Goal: Information Seeking & Learning: Check status

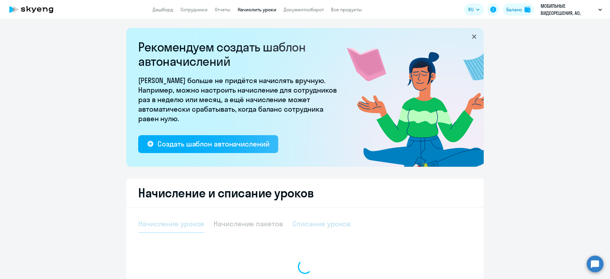
select select "10"
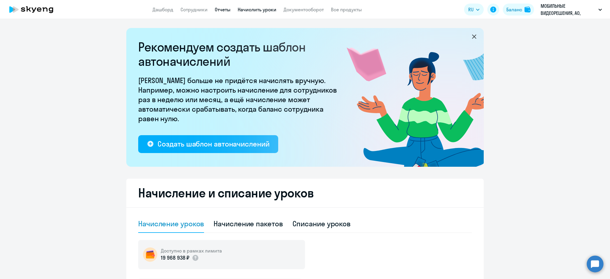
click at [220, 10] on link "Отчеты" at bounding box center [223, 10] width 16 height 6
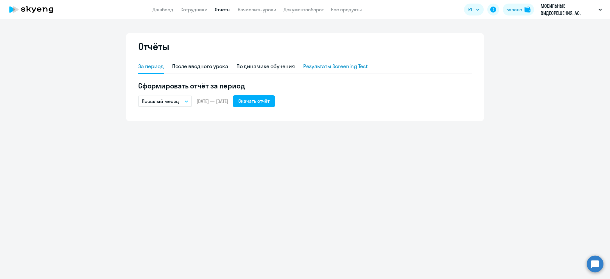
click at [351, 65] on div "Результаты Screening Test" at bounding box center [335, 67] width 65 height 8
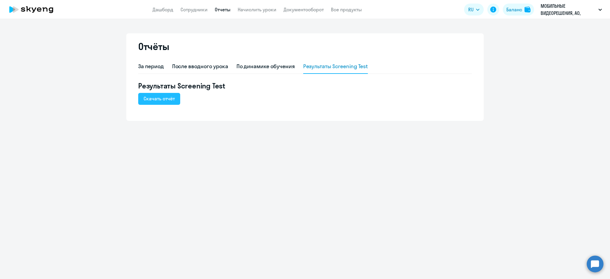
click at [149, 101] on div "Скачать отчёт" at bounding box center [158, 98] width 31 height 7
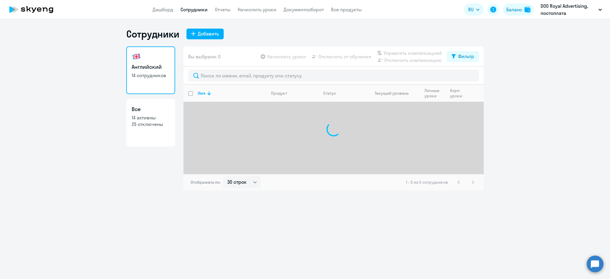
select select "30"
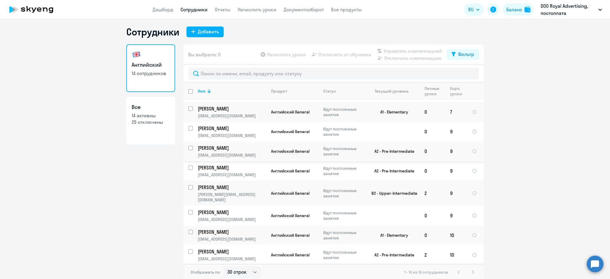
scroll to position [3, 0]
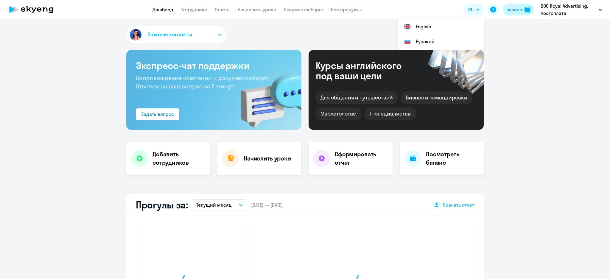
click at [517, 10] on div "Баланс" at bounding box center [514, 9] width 16 height 7
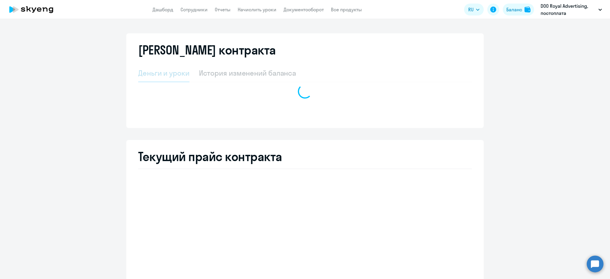
select select "english_adult_not_native_speaker"
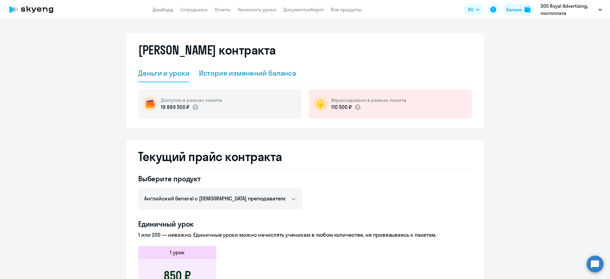
click at [268, 76] on div "История изменений баланса" at bounding box center [247, 73] width 97 height 10
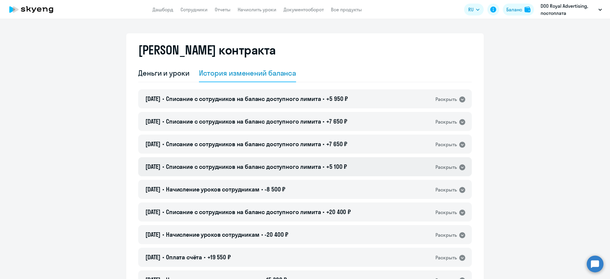
drag, startPoint x: 341, startPoint y: 166, endPoint x: 339, endPoint y: 162, distance: 4.3
click at [341, 165] on span "+5 100 ₽" at bounding box center [336, 166] width 21 height 7
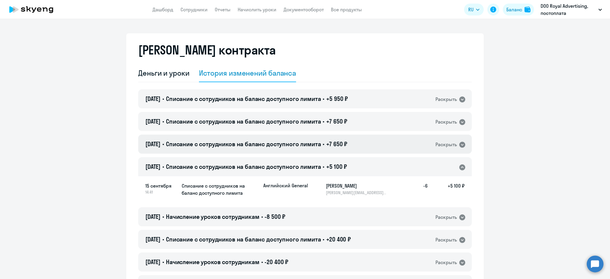
click at [337, 146] on span "+7 650 ₽" at bounding box center [336, 143] width 21 height 7
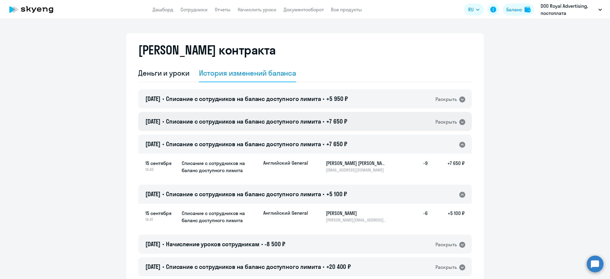
click at [332, 124] on div "15.09.2025 • Списание с сотрудников на баланс доступного лимита • +7 650 ₽ Раск…" at bounding box center [304, 121] width 333 height 19
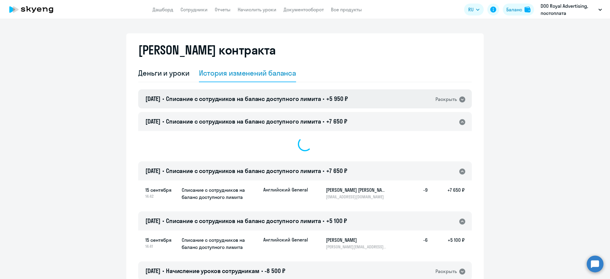
click at [329, 107] on div "15.09.2025 • Списание с сотрудников на баланс доступного лимита • +5 950 ₽ Раск…" at bounding box center [304, 98] width 333 height 19
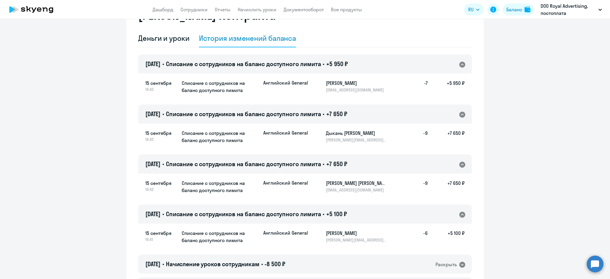
scroll to position [40, 0]
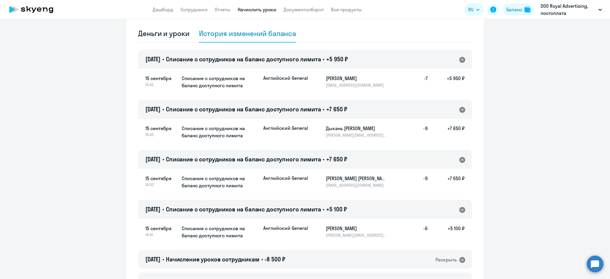
click at [259, 9] on link "Начислить уроки" at bounding box center [257, 10] width 39 height 6
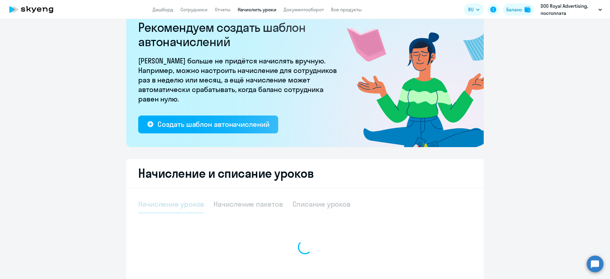
select select "10"
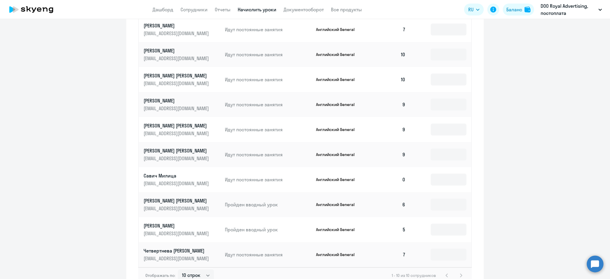
scroll to position [59, 0]
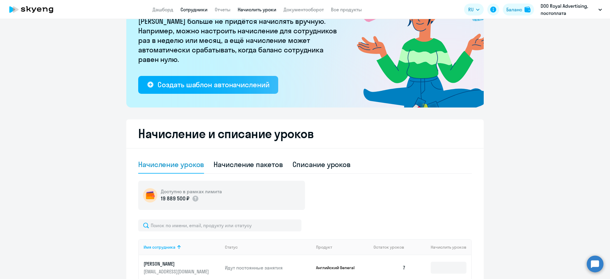
click at [190, 13] on app-menu-item-link "Сотрудники" at bounding box center [193, 9] width 27 height 7
click at [189, 10] on link "Сотрудники" at bounding box center [193, 10] width 27 height 6
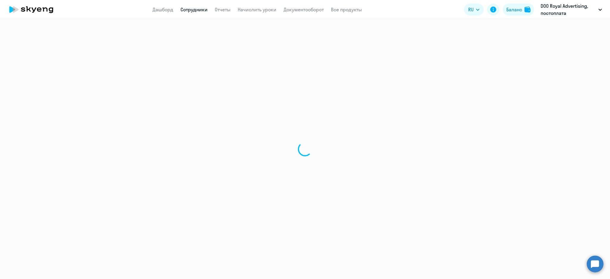
select select "30"
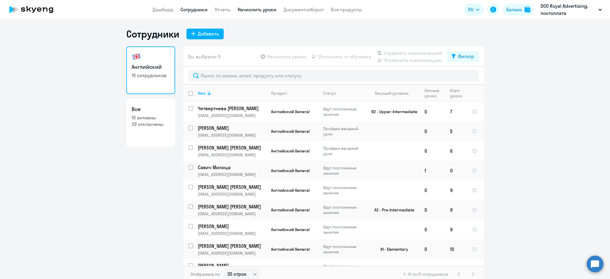
click at [256, 8] on link "Начислить уроки" at bounding box center [257, 10] width 39 height 6
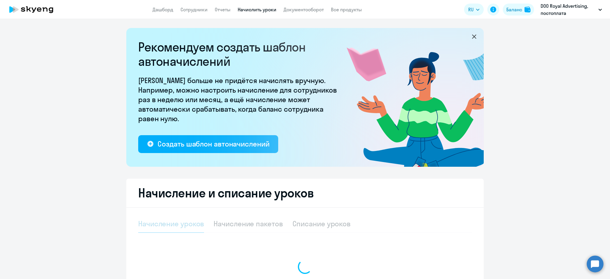
select select "10"
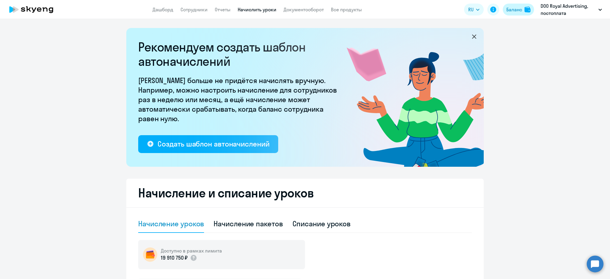
click at [518, 8] on div "Баланс" at bounding box center [514, 9] width 16 height 7
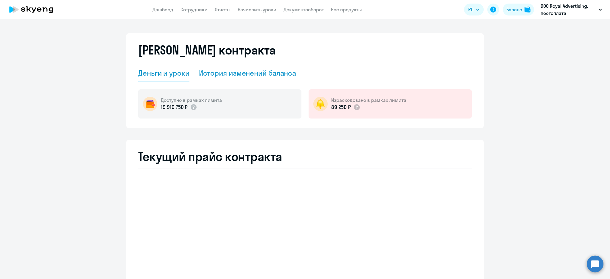
select select "english_adult_not_native_speaker"
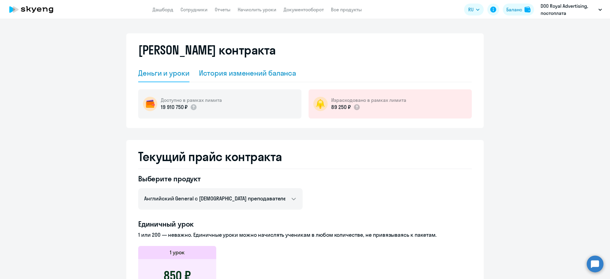
click at [221, 74] on div "История изменений баланса" at bounding box center [247, 73] width 97 height 10
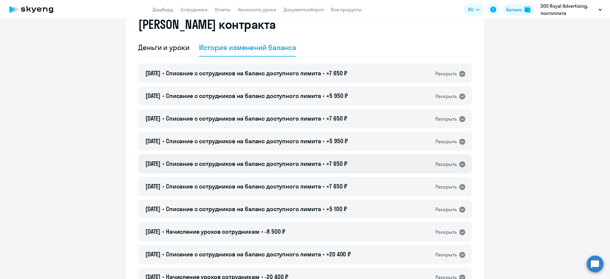
scroll to position [40, 0]
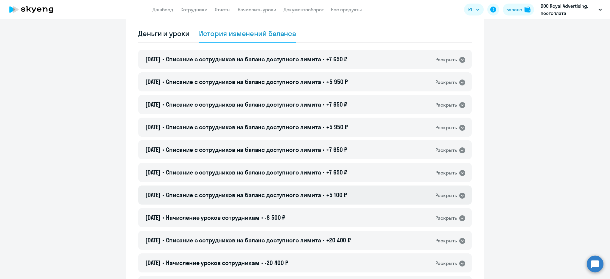
drag, startPoint x: 325, startPoint y: 196, endPoint x: 324, endPoint y: 192, distance: 4.3
click at [321, 196] on span "Списание с сотрудников на баланс доступного лимита" at bounding box center [243, 194] width 155 height 7
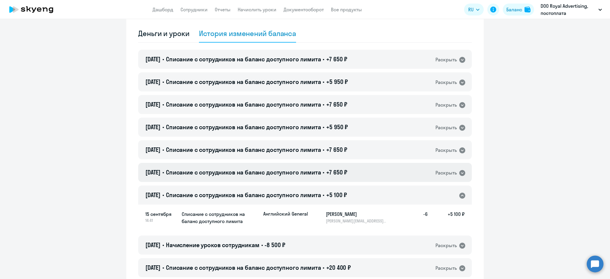
drag, startPoint x: 319, startPoint y: 171, endPoint x: 317, endPoint y: 167, distance: 4.2
click at [318, 171] on span "Списание с сотрудников на баланс доступного лимита" at bounding box center [243, 171] width 155 height 7
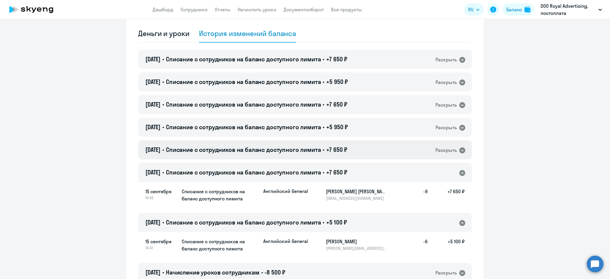
click at [315, 155] on div "15.09.2025 • Списание с сотрудников на баланс доступного лимита • +7 650 ₽ Раск…" at bounding box center [304, 149] width 333 height 19
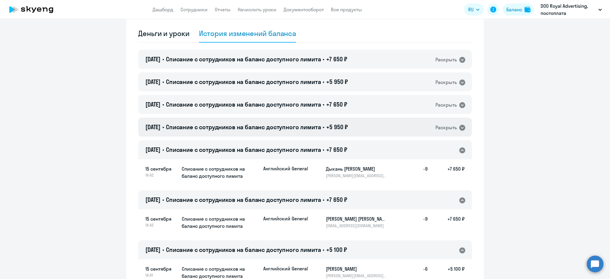
click at [315, 133] on div "15.09.2025 • Списание с сотрудников на баланс доступного лимита • +5 950 ₽ Раск…" at bounding box center [304, 127] width 333 height 19
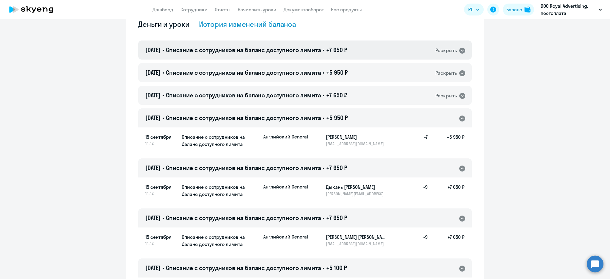
scroll to position [0, 0]
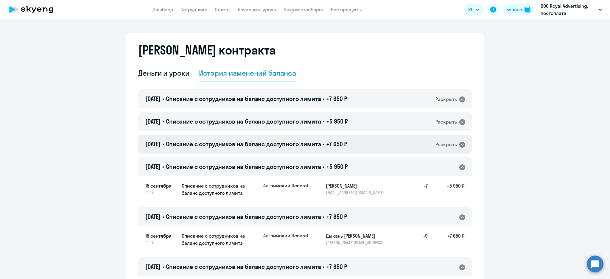
drag, startPoint x: 379, startPoint y: 147, endPoint x: 369, endPoint y: 127, distance: 22.6
click at [379, 147] on div "15.09.2025 • Списание с сотрудников на баланс доступного лимита • +7 650 ₽ Раск…" at bounding box center [304, 144] width 333 height 19
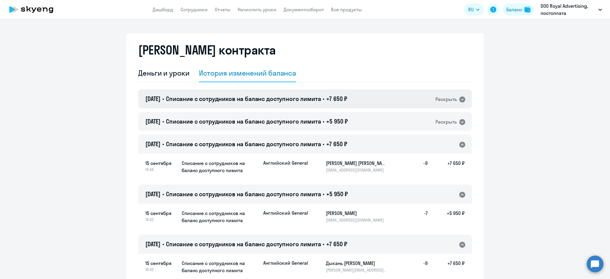
drag, startPoint x: 363, startPoint y: 117, endPoint x: 361, endPoint y: 106, distance: 11.6
click at [363, 116] on div "15.09.2025 • Списание с сотрудников на баланс доступного лимита • +5 950 ₽ Раск…" at bounding box center [304, 121] width 333 height 19
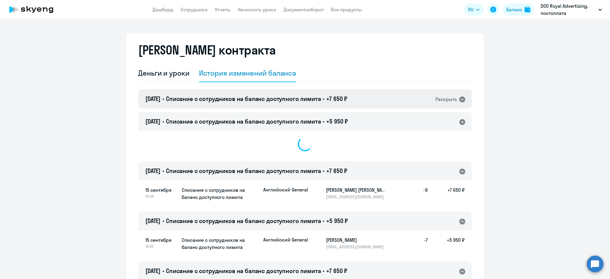
click at [360, 103] on div "15.09.2025 • Списание с сотрудников на баланс доступного лимита • +7 650 ₽ Раск…" at bounding box center [304, 98] width 333 height 19
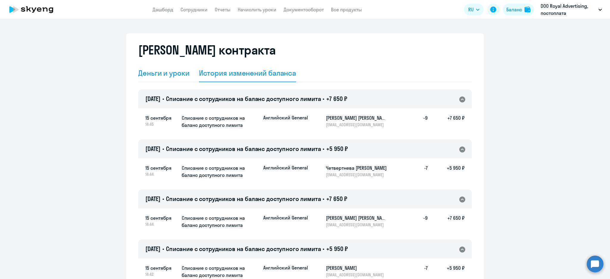
click at [169, 70] on div "Деньги и уроки" at bounding box center [163, 73] width 51 height 10
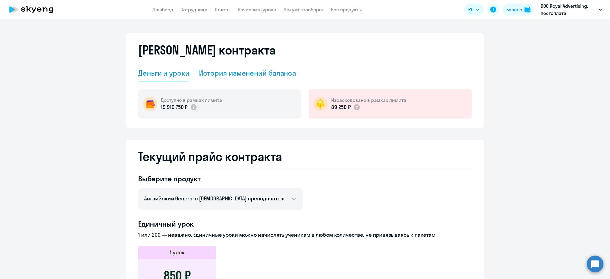
click at [238, 73] on div "История изменений баланса" at bounding box center [247, 73] width 97 height 10
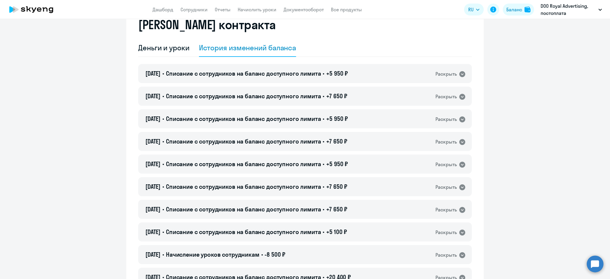
scroll to position [79, 0]
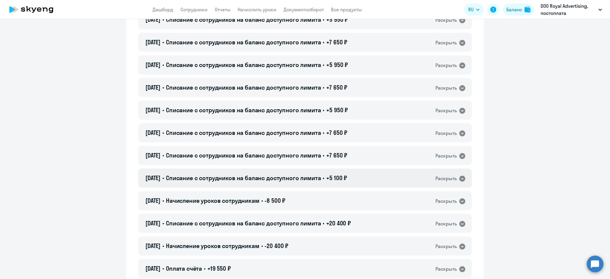
click at [321, 178] on span "Списание с сотрудников на баланс доступного лимита" at bounding box center [243, 177] width 155 height 7
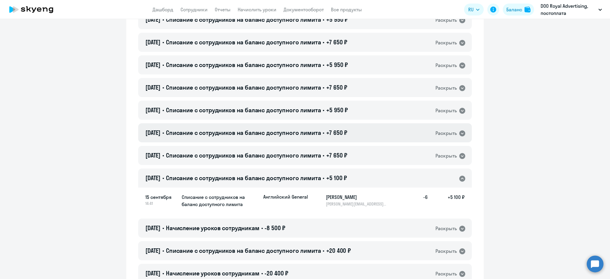
drag, startPoint x: 321, startPoint y: 155, endPoint x: 318, endPoint y: 136, distance: 18.8
click at [321, 150] on div "15.09.2025 • Списание с сотрудников на баланс доступного лимита • +7 650 ₽ Раск…" at bounding box center [304, 155] width 333 height 19
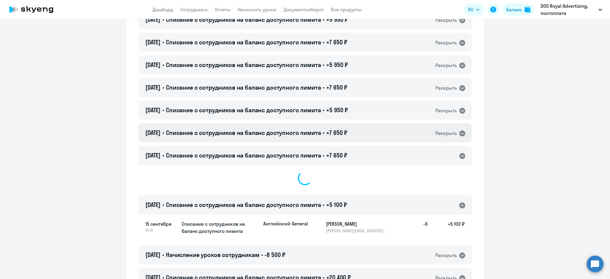
click at [316, 132] on span "Списание с сотрудников на баланс доступного лимита" at bounding box center [243, 132] width 155 height 7
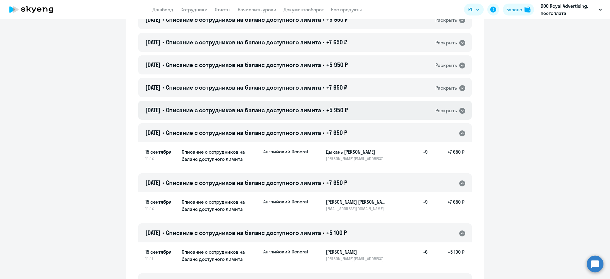
click at [317, 113] on span "Списание с сотрудников на баланс доступного лимита" at bounding box center [243, 109] width 155 height 7
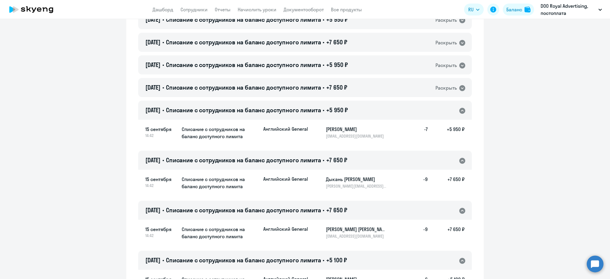
scroll to position [40, 0]
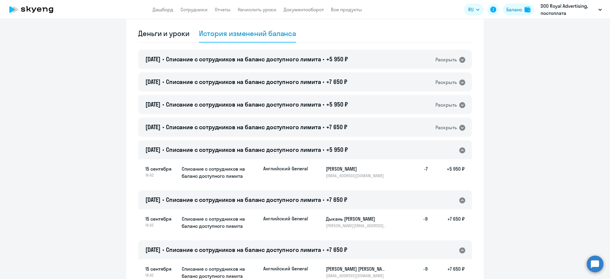
drag, startPoint x: 343, startPoint y: 127, endPoint x: 342, endPoint y: 110, distance: 17.7
click at [343, 126] on span "+7 650 ₽" at bounding box center [336, 126] width 21 height 7
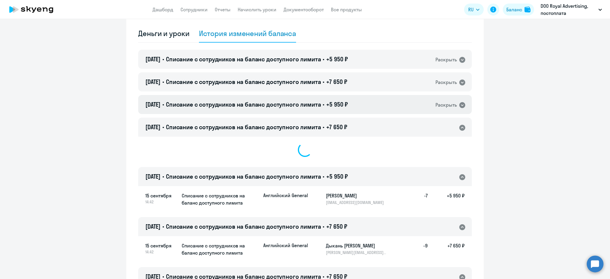
click at [341, 102] on span "+5 950 ₽" at bounding box center [337, 104] width 22 height 7
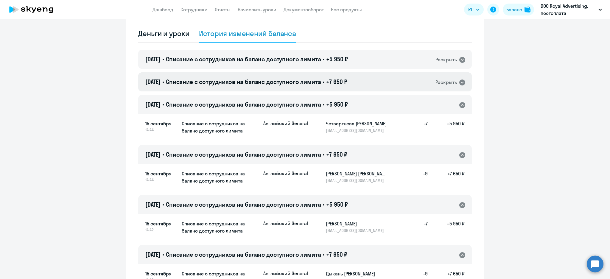
click at [339, 80] on span "+7 650 ₽" at bounding box center [336, 81] width 21 height 7
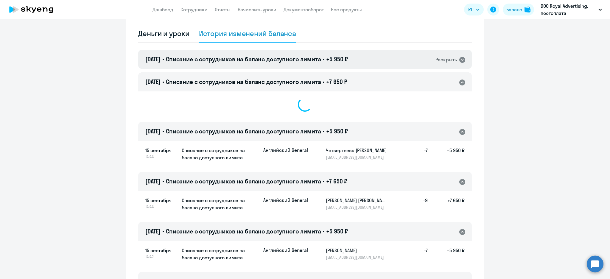
click at [338, 67] on div "15.09.2025 • Списание с сотрудников на баланс доступного лимита • +5 950 ₽ Раск…" at bounding box center [304, 59] width 333 height 19
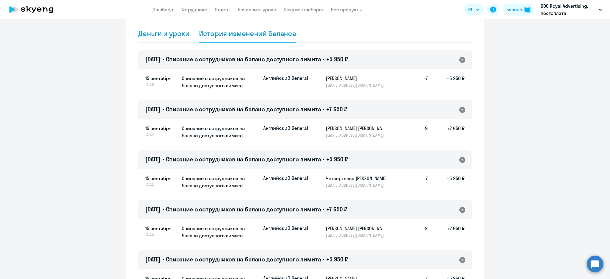
click at [163, 37] on div "Деньги и уроки" at bounding box center [163, 34] width 51 height 10
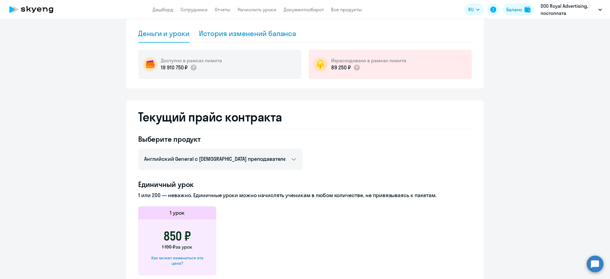
click at [224, 37] on div "История изменений баланса" at bounding box center [247, 34] width 97 height 10
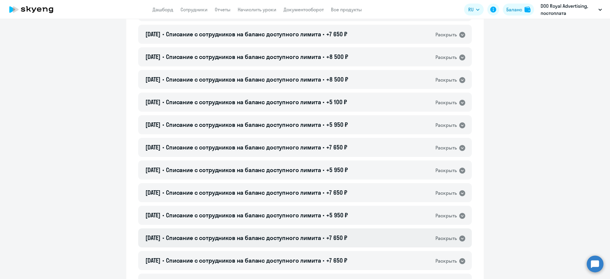
scroll to position [119, 0]
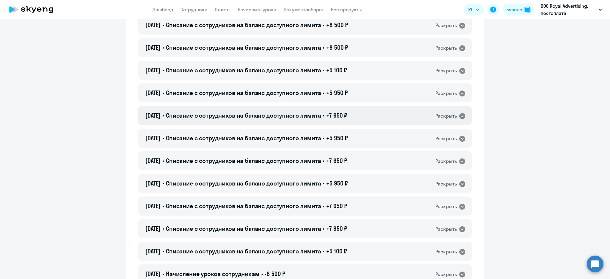
click at [341, 122] on div "15.09.2025 • Списание с сотрудников на баланс доступного лимита • +7 650 ₽ Раск…" at bounding box center [304, 115] width 333 height 19
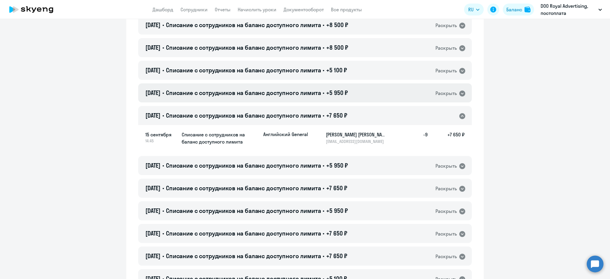
click at [364, 94] on div "15.09.2025 • Списание с сотрудников на баланс доступного лимита • +5 950 ₽ Раск…" at bounding box center [304, 92] width 333 height 19
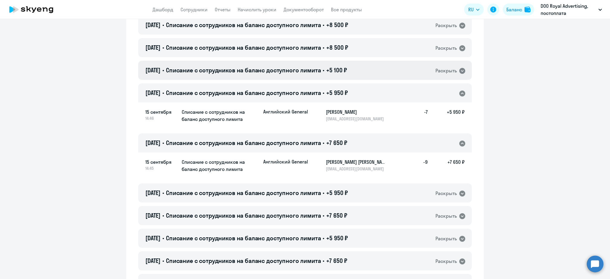
drag, startPoint x: 367, startPoint y: 74, endPoint x: 365, endPoint y: 77, distance: 3.6
click at [368, 74] on div "15.09.2025 • Списание с сотрудников на баланс доступного лимита • +5 100 ₽ Раск…" at bounding box center [304, 70] width 333 height 19
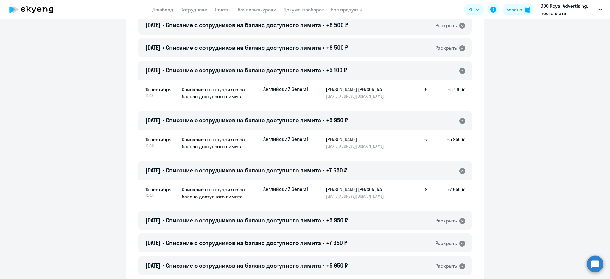
scroll to position [79, 0]
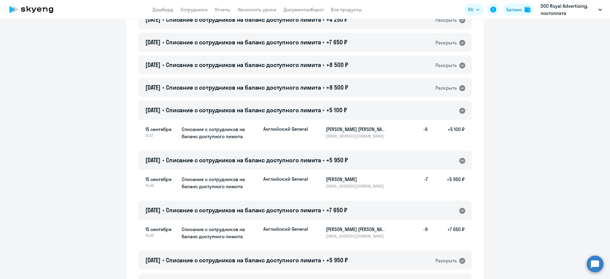
drag, startPoint x: 364, startPoint y: 206, endPoint x: 361, endPoint y: 183, distance: 23.4
click at [363, 202] on div "15.09.2025 • Списание с сотрудников на баланс доступного лимита • +7 650 ₽ Раск…" at bounding box center [304, 210] width 333 height 19
click at [355, 162] on div "15.09.2025 • Списание с сотрудников на баланс доступного лимита • +5 950 ₽ Раск…" at bounding box center [304, 160] width 333 height 19
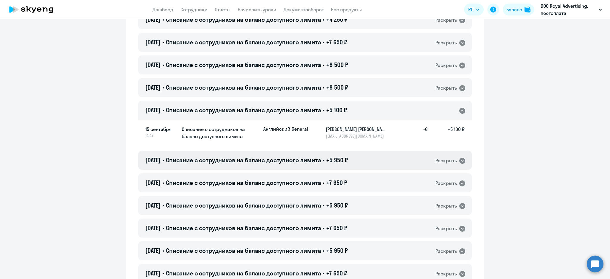
scroll to position [40, 0]
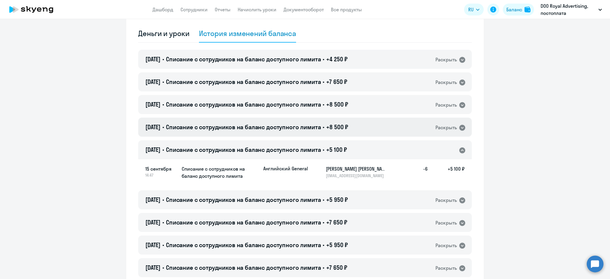
drag, startPoint x: 361, startPoint y: 127, endPoint x: 355, endPoint y: 117, distance: 11.4
click at [359, 124] on div "15.09.2025 • Списание с сотрудников на баланс доступного лимита • +8 500 ₽ Раск…" at bounding box center [304, 127] width 333 height 19
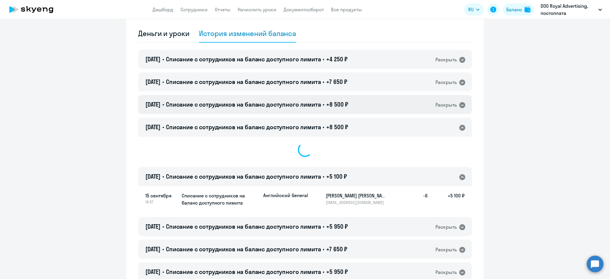
click at [348, 101] on span "+8 500 ₽" at bounding box center [337, 104] width 22 height 7
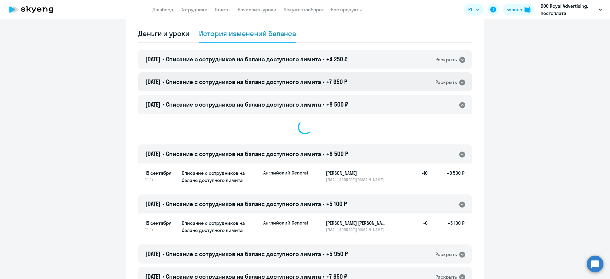
drag, startPoint x: 349, startPoint y: 78, endPoint x: 350, endPoint y: 71, distance: 6.9
click at [347, 78] on h4 "15.09.2025 • Списание с сотрудников на баланс доступного лимита • +7 650 ₽" at bounding box center [246, 82] width 202 height 8
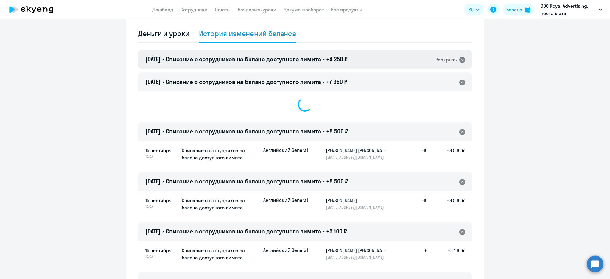
drag, startPoint x: 351, startPoint y: 61, endPoint x: 353, endPoint y: 72, distance: 11.3
click at [347, 60] on span "+4 250 ₽" at bounding box center [336, 58] width 21 height 7
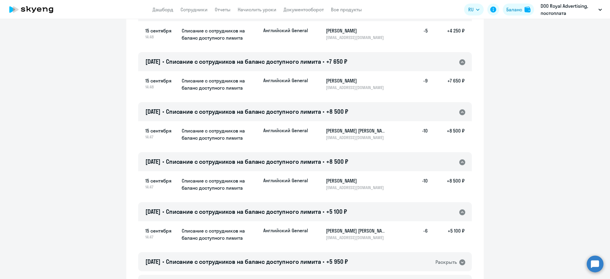
scroll to position [119, 0]
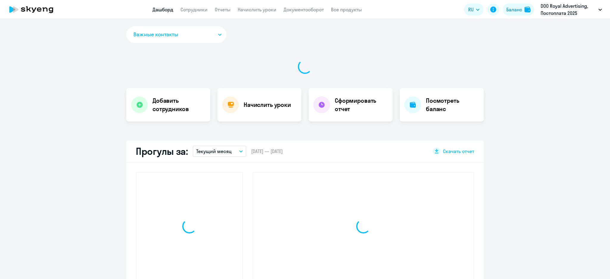
select select "30"
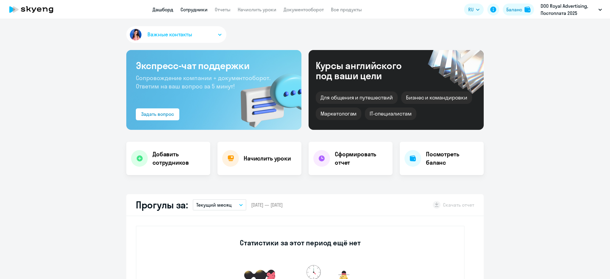
click at [197, 12] on app-menu-item-link "Сотрудники" at bounding box center [193, 9] width 27 height 7
click at [197, 8] on link "Сотрудники" at bounding box center [193, 10] width 27 height 6
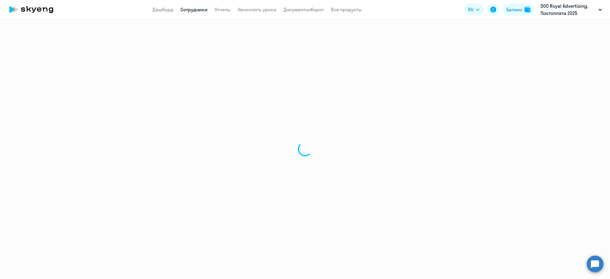
select select "30"
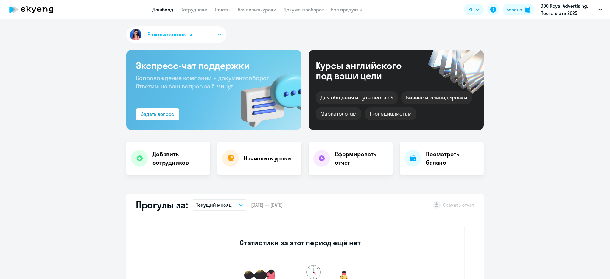
select select "30"
click at [523, 10] on button "Баланс" at bounding box center [517, 10] width 31 height 12
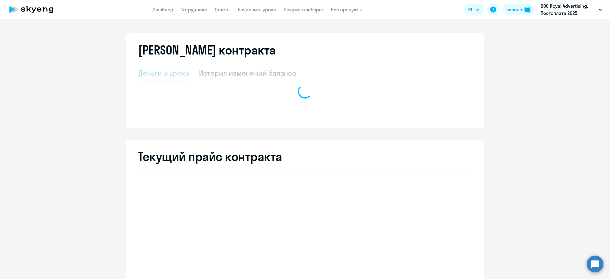
select select "english_adult_not_native_speaker"
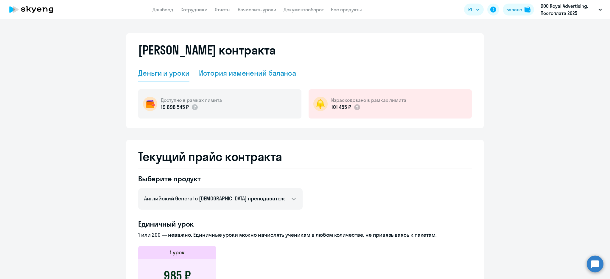
drag, startPoint x: 282, startPoint y: 82, endPoint x: 280, endPoint y: 80, distance: 3.2
click at [281, 80] on div "Деньги и уроки История изменений баланса Доступно в рамках лимита 19 898 545 ₽ …" at bounding box center [304, 91] width 333 height 54
click at [279, 74] on div "История изменений баланса" at bounding box center [247, 73] width 97 height 10
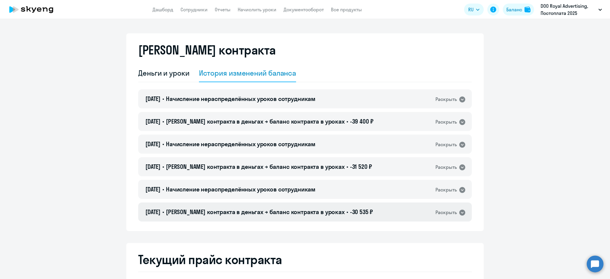
drag, startPoint x: 349, startPoint y: 211, endPoint x: 350, endPoint y: 208, distance: 3.6
click at [350, 208] on span "-30 535 ₽" at bounding box center [361, 211] width 23 height 7
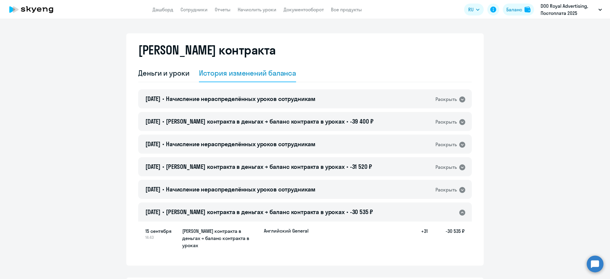
click at [317, 213] on span "Баланс контракта в деньгах → баланс контракта в уроках" at bounding box center [255, 211] width 179 height 7
click at [327, 189] on div "15.09.2025 • Начисление нераспределённых уроков сотрудникам Раскрыть" at bounding box center [304, 189] width 333 height 19
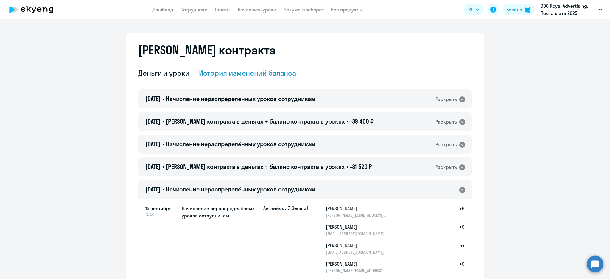
click at [327, 189] on div "15.09.2025 • Начисление нераспределённых уроков сотрудникам Раскрыть" at bounding box center [304, 189] width 333 height 19
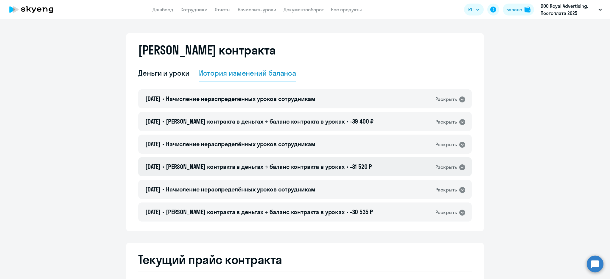
click at [350, 169] on span "-31 520 ₽" at bounding box center [361, 166] width 22 height 7
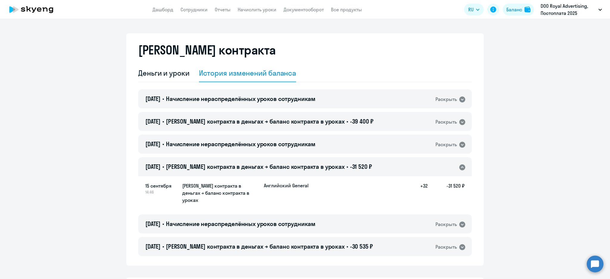
drag, startPoint x: 397, startPoint y: 162, endPoint x: 389, endPoint y: 157, distance: 9.3
click at [393, 159] on div "15.09.2025 • Баланс контракта в деньгах → баланс контракта в уроках • -31 520 ₽…" at bounding box center [304, 166] width 333 height 19
click at [372, 140] on div "15.09.2025 • Начисление нераспределённых уроков сотрудникам Раскрыть" at bounding box center [304, 144] width 333 height 19
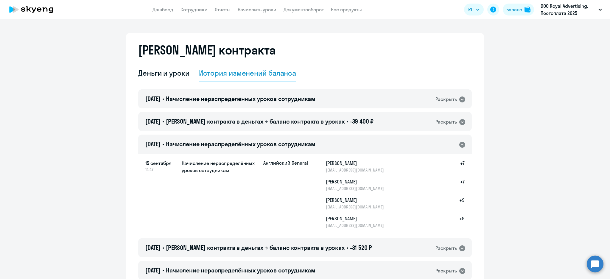
click at [367, 133] on div "15.09.2025 • Начисление нераспределённых уроков сотрудникам Раскрыть 15.09.2025…" at bounding box center [304, 195] width 333 height 213
click at [367, 119] on div "15.09.2025 • Баланс контракта в деньгах → баланс контракта в уроках • -39 400 ₽…" at bounding box center [304, 121] width 333 height 19
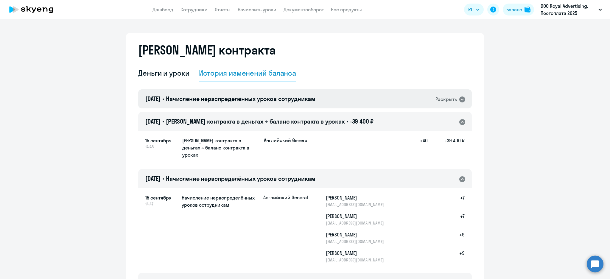
drag, startPoint x: 365, startPoint y: 97, endPoint x: 366, endPoint y: 101, distance: 3.3
click at [365, 96] on div "15.09.2025 • Начисление нераспределённых уроков сотрудникам Раскрыть" at bounding box center [304, 98] width 333 height 19
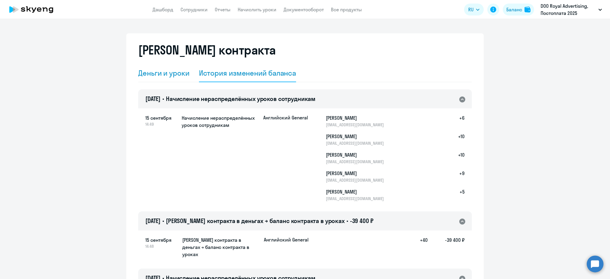
click at [169, 77] on div "Деньги и уроки" at bounding box center [163, 73] width 51 height 10
